Goal: Information Seeking & Learning: Check status

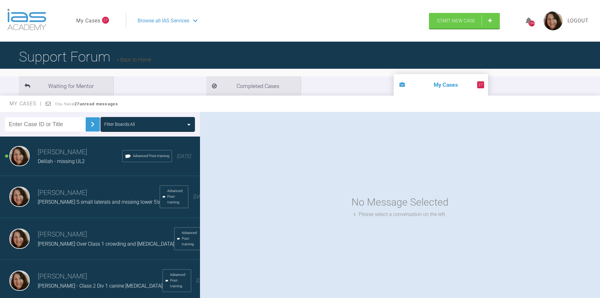
click at [43, 123] on input "text" at bounding box center [45, 124] width 81 height 14
type input "isla"
click at [91, 125] on img at bounding box center [93, 124] width 10 height 10
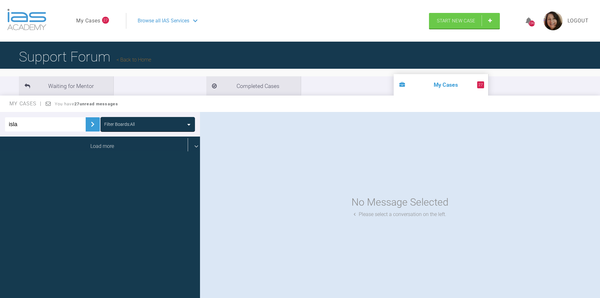
click at [102, 144] on div "Load more" at bounding box center [102, 146] width 205 height 20
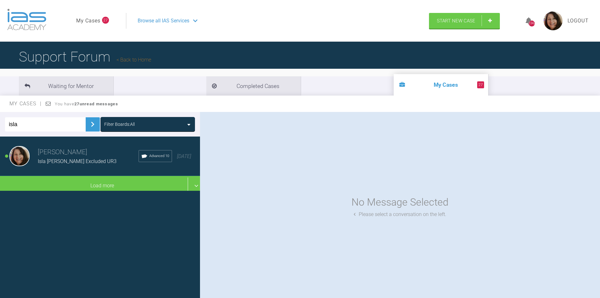
click at [68, 161] on span "Isla [PERSON_NAME] Excluded UR3" at bounding box center [77, 161] width 79 height 6
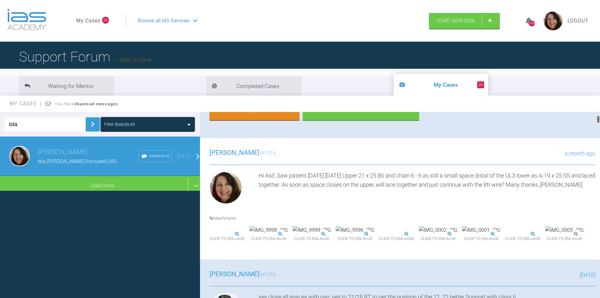
scroll to position [148, 0]
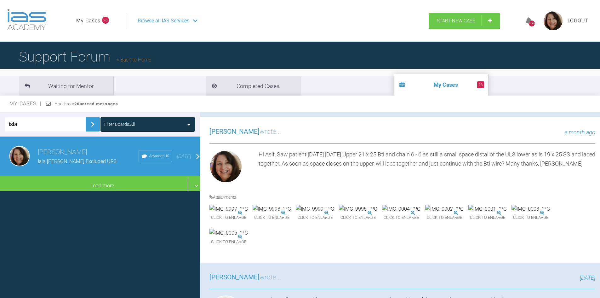
drag, startPoint x: 599, startPoint y: 116, endPoint x: 595, endPoint y: 120, distance: 5.4
click at [595, 120] on div "[PERSON_NAME] Isla [PERSON_NAME] Excluded UR3 a few seconds ago Tier 1: Yes or …" at bounding box center [400, 206] width 400 height 189
drag, startPoint x: 597, startPoint y: 120, endPoint x: 601, endPoint y: 118, distance: 4.3
click at [600, 118] on html "My Cases 26 Logout Browse all IAS Services Start New Case 1342 Logout Support F…" at bounding box center [300, 181] width 600 height 363
drag, startPoint x: 582, startPoint y: 186, endPoint x: 589, endPoint y: 171, distance: 16.2
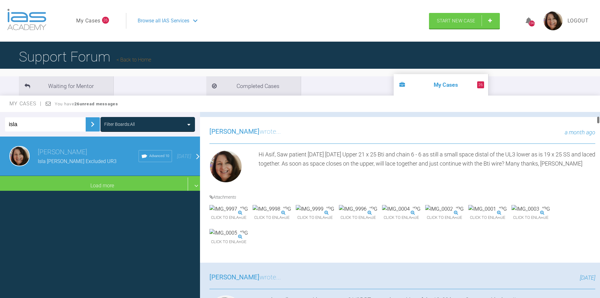
click at [582, 185] on div "[PERSON_NAME] wrote... a month ago Hi [PERSON_NAME], Saw patient [DATE] [DATE] …" at bounding box center [402, 189] width 405 height 145
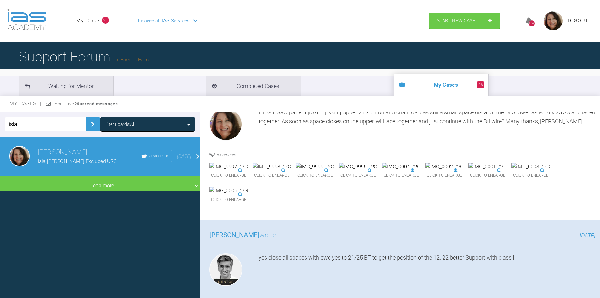
drag, startPoint x: 598, startPoint y: 119, endPoint x: 601, endPoint y: 120, distance: 4.1
click at [600, 120] on html "My Cases 26 Logout Browse all IAS Services Start New Case 1342 Logout Support F…" at bounding box center [300, 181] width 600 height 363
